Goal: Find specific fact: Find specific fact

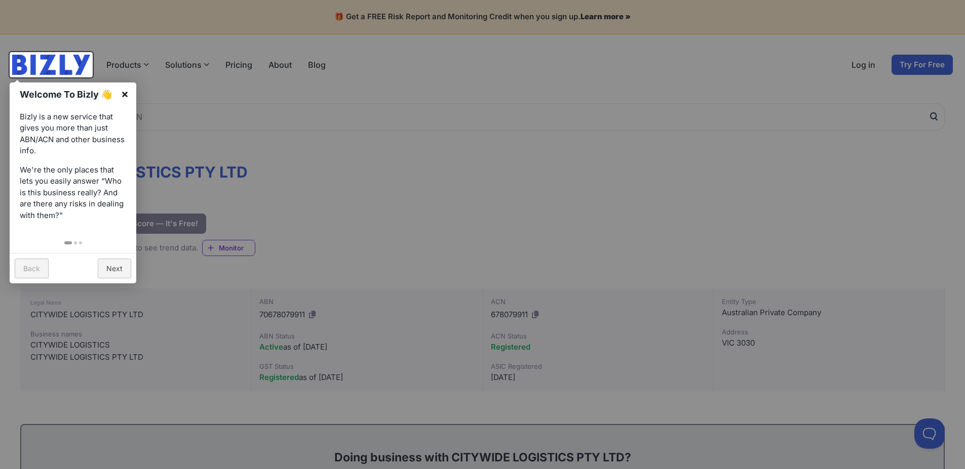
click at [123, 96] on link "×" at bounding box center [124, 94] width 23 height 23
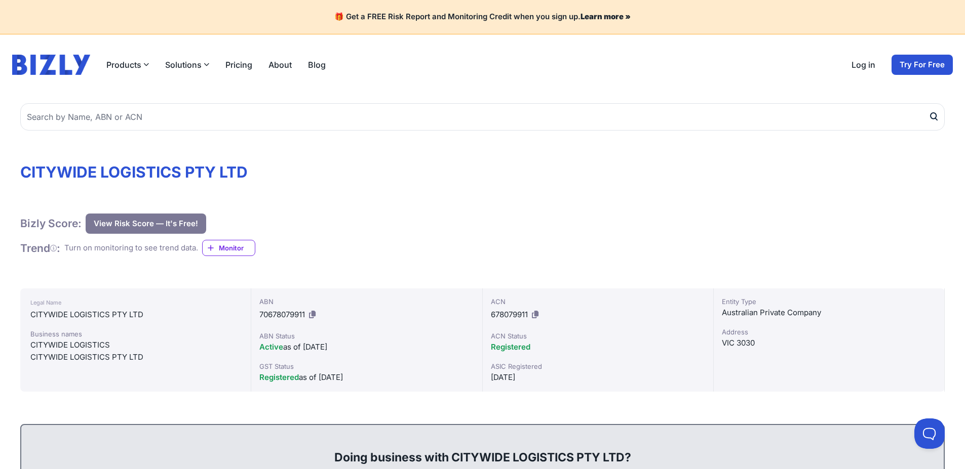
click at [313, 315] on icon at bounding box center [312, 315] width 7 height 8
drag, startPoint x: 146, startPoint y: 316, endPoint x: 22, endPoint y: 314, distance: 123.6
click at [22, 314] on div "Legal Name CITYWIDE LOGISTICS PTY LTD Business names CITYWIDE LOGISTICS CITYWID…" at bounding box center [135, 340] width 231 height 103
copy div "CITYWIDE LOGISTICS PTY LTD"
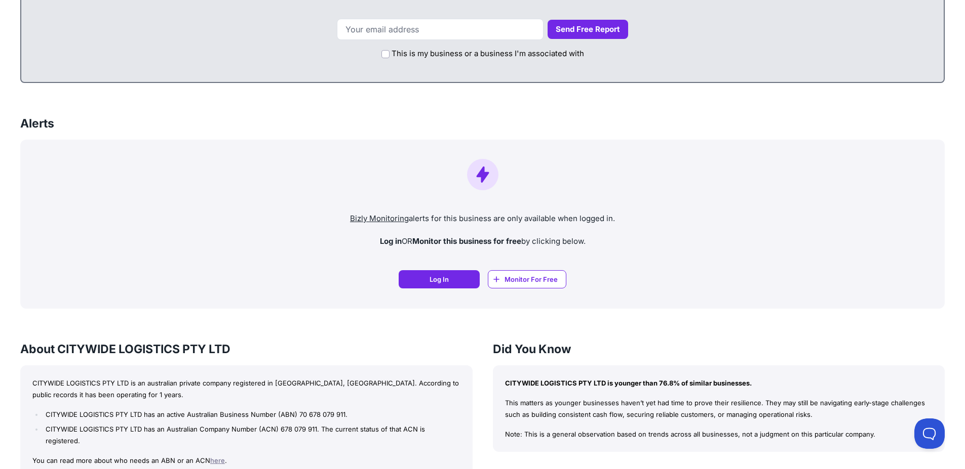
scroll to position [612, 0]
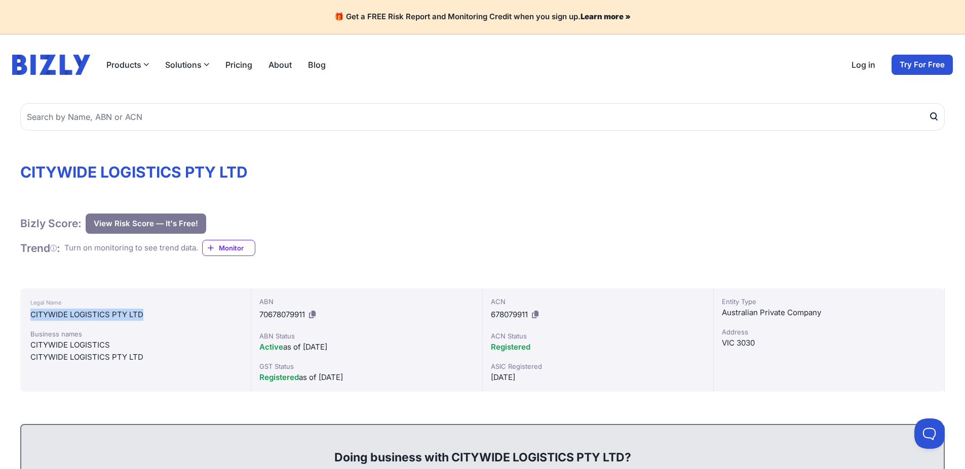
drag, startPoint x: 146, startPoint y: 315, endPoint x: 30, endPoint y: 318, distance: 116.5
click at [30, 318] on div "Legal Name CITYWIDE LOGISTICS PTY LTD Business names CITYWIDE LOGISTICS CITYWID…" at bounding box center [135, 340] width 231 height 103
copy div "CITYWIDE LOGISTICS PTY LTD"
